Goal: Transaction & Acquisition: Purchase product/service

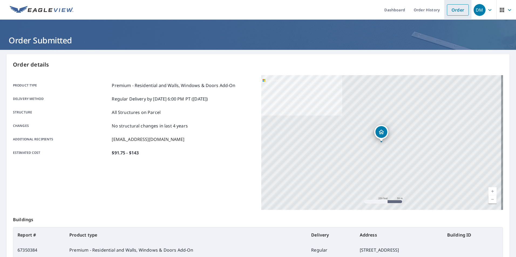
click at [449, 10] on link "Order" at bounding box center [458, 9] width 22 height 11
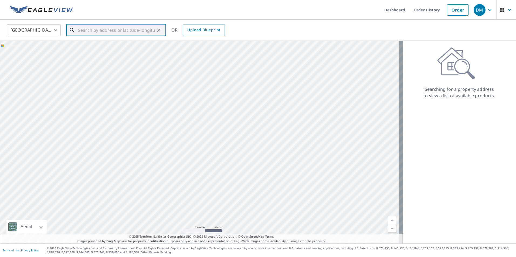
click at [148, 30] on input "text" at bounding box center [116, 30] width 77 height 15
click at [97, 50] on p "[GEOGRAPHIC_DATA], IN 46259" at bounding box center [119, 51] width 85 height 5
type input "[STREET_ADDRESS]"
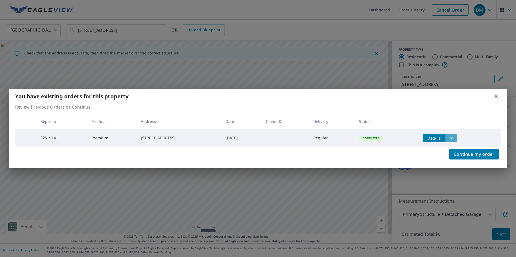
click at [454, 138] on icon "filesDropdownBtn-32519141" at bounding box center [451, 138] width 6 height 6
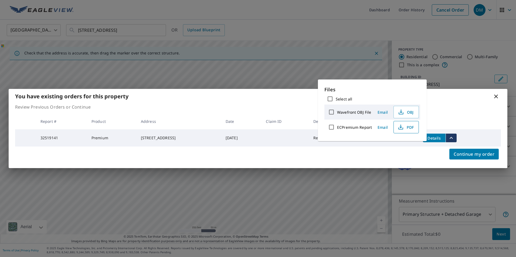
click at [405, 128] on span "PDF" at bounding box center [405, 127] width 17 height 6
click at [463, 156] on span "Continue my order" at bounding box center [473, 154] width 41 height 8
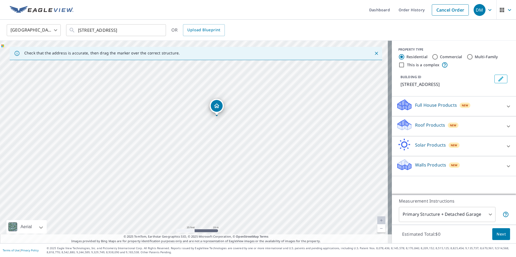
drag, startPoint x: 142, startPoint y: 127, endPoint x: 234, endPoint y: 124, distance: 92.5
click at [234, 124] on div "[STREET_ADDRESS]" at bounding box center [196, 142] width 392 height 203
drag, startPoint x: 217, startPoint y: 108, endPoint x: 162, endPoint y: 122, distance: 56.0
click at [421, 214] on body "DM DM Dashboard Order History Cancel Order DM [GEOGRAPHIC_DATA] [GEOGRAPHIC_DAT…" at bounding box center [258, 128] width 516 height 257
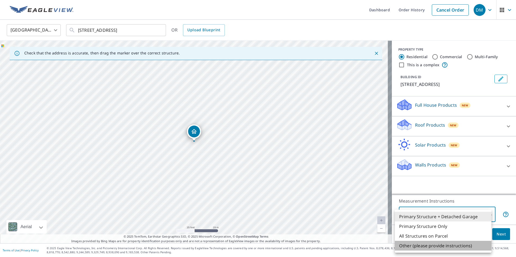
click at [421, 246] on li "Other (please provide instructions)" at bounding box center [443, 246] width 97 height 10
type input "5"
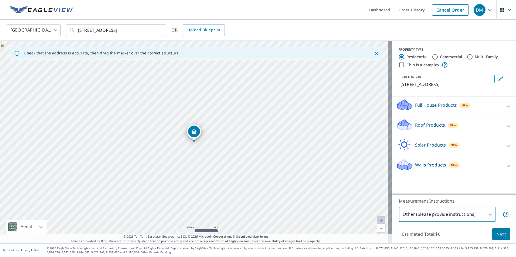
click at [420, 124] on p "Roof Products" at bounding box center [430, 125] width 30 height 6
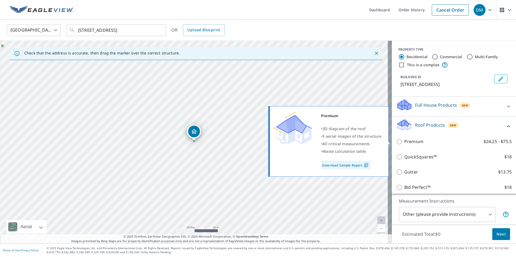
click at [404, 139] on p "Premium" at bounding box center [413, 141] width 19 height 7
click at [403, 139] on input "Premium $24.25 - $75.5" at bounding box center [400, 142] width 8 height 6
checkbox input "true"
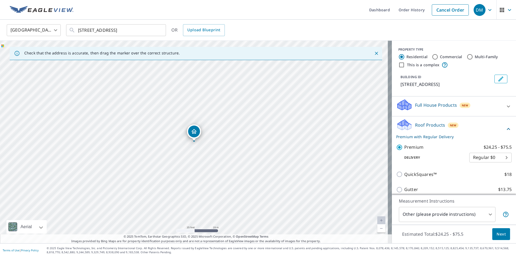
click at [496, 233] on span "Next" at bounding box center [500, 234] width 9 height 7
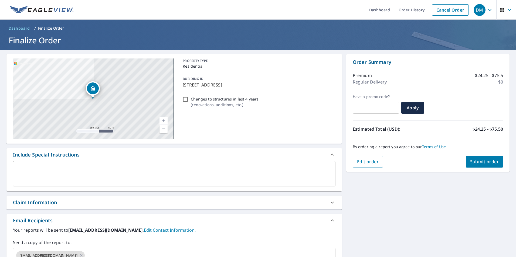
click at [39, 171] on textarea at bounding box center [174, 173] width 315 height 15
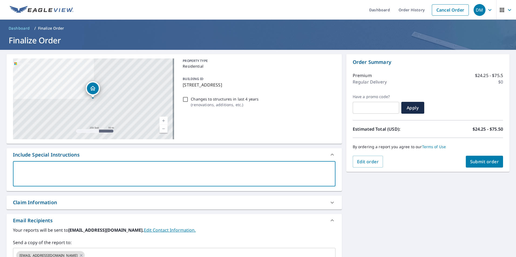
type textarea "G"
type textarea "x"
checkbox input "true"
type textarea "Ga"
type textarea "x"
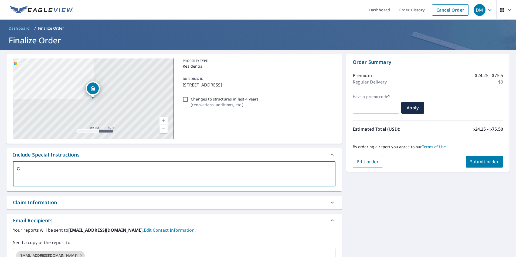
checkbox input "true"
type textarea "Gar"
type textarea "x"
checkbox input "true"
type textarea "Gara"
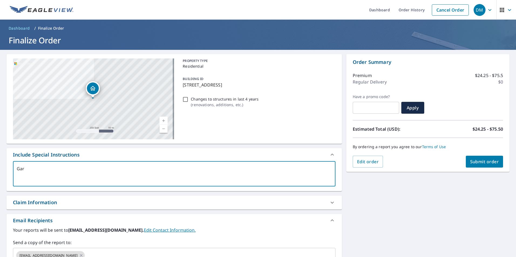
type textarea "x"
checkbox input "true"
type textarea "Garag"
type textarea "x"
checkbox input "true"
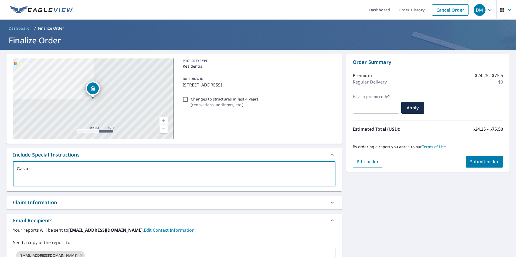
type textarea "Garage"
type textarea "x"
checkbox input "true"
type textarea "Garage"
type textarea "x"
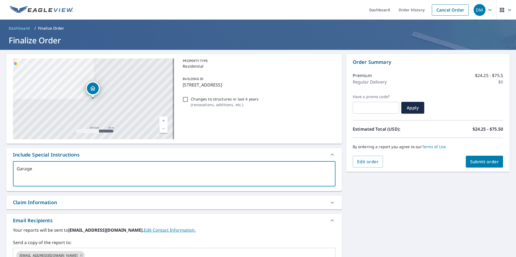
checkbox input "true"
type textarea "Garage r"
type textarea "x"
checkbox input "true"
type textarea "Garage ro"
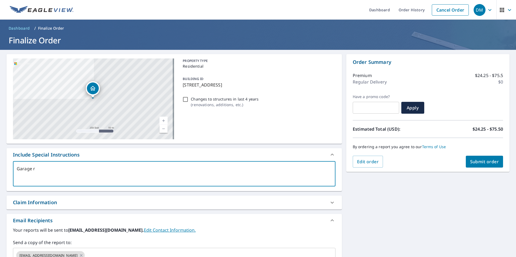
type textarea "x"
checkbox input "true"
type textarea "Garage roo"
type textarea "x"
checkbox input "true"
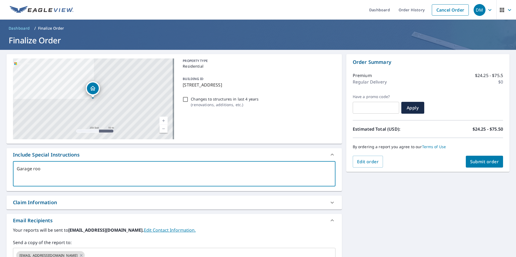
type textarea "Garage roof"
type textarea "x"
checkbox input "true"
type textarea "Garage roof"
type textarea "x"
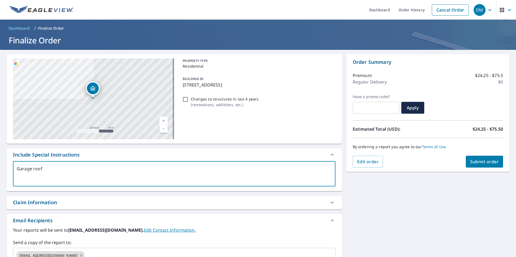
checkbox input "true"
type textarea "Garage roof o"
type textarea "x"
checkbox input "true"
type textarea "Garage roof on"
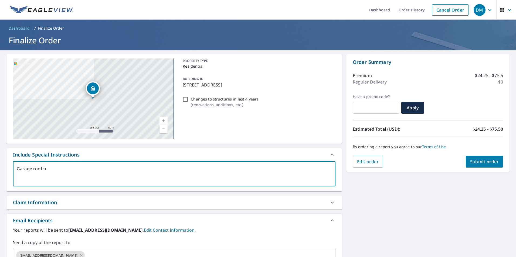
type textarea "x"
checkbox input "true"
type textarea "Garage roof onl"
type textarea "x"
checkbox input "true"
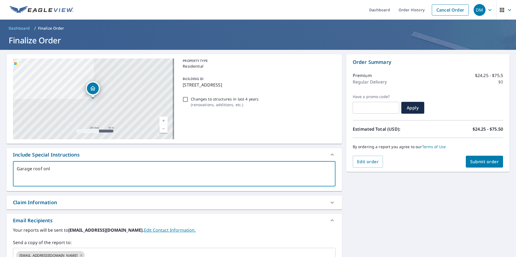
type textarea "Garage roof only"
type textarea "x"
checkbox input "true"
type textarea "Garage roof only"
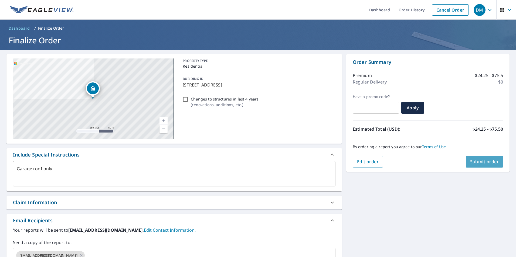
click at [474, 162] on span "Submit order" at bounding box center [484, 162] width 29 height 6
type textarea "x"
checkbox input "true"
